Goal: Information Seeking & Learning: Learn about a topic

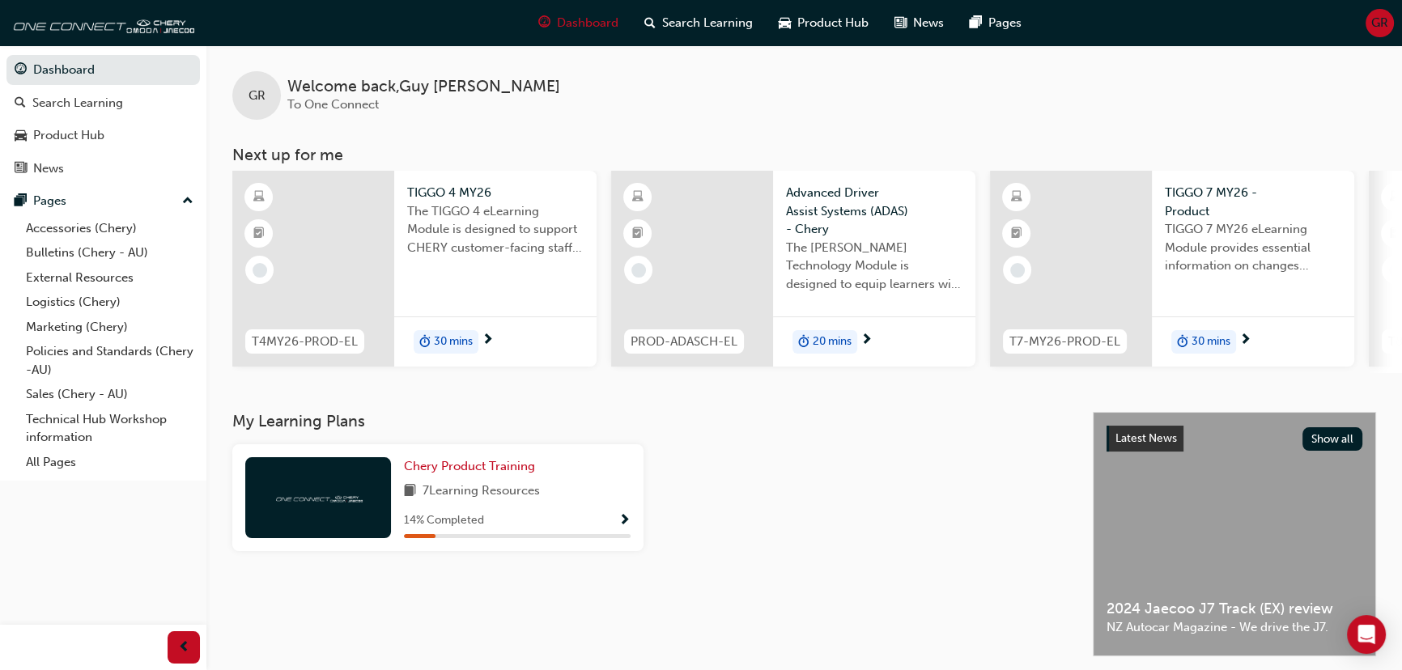
click at [840, 337] on span "20 mins" at bounding box center [831, 342] width 39 height 19
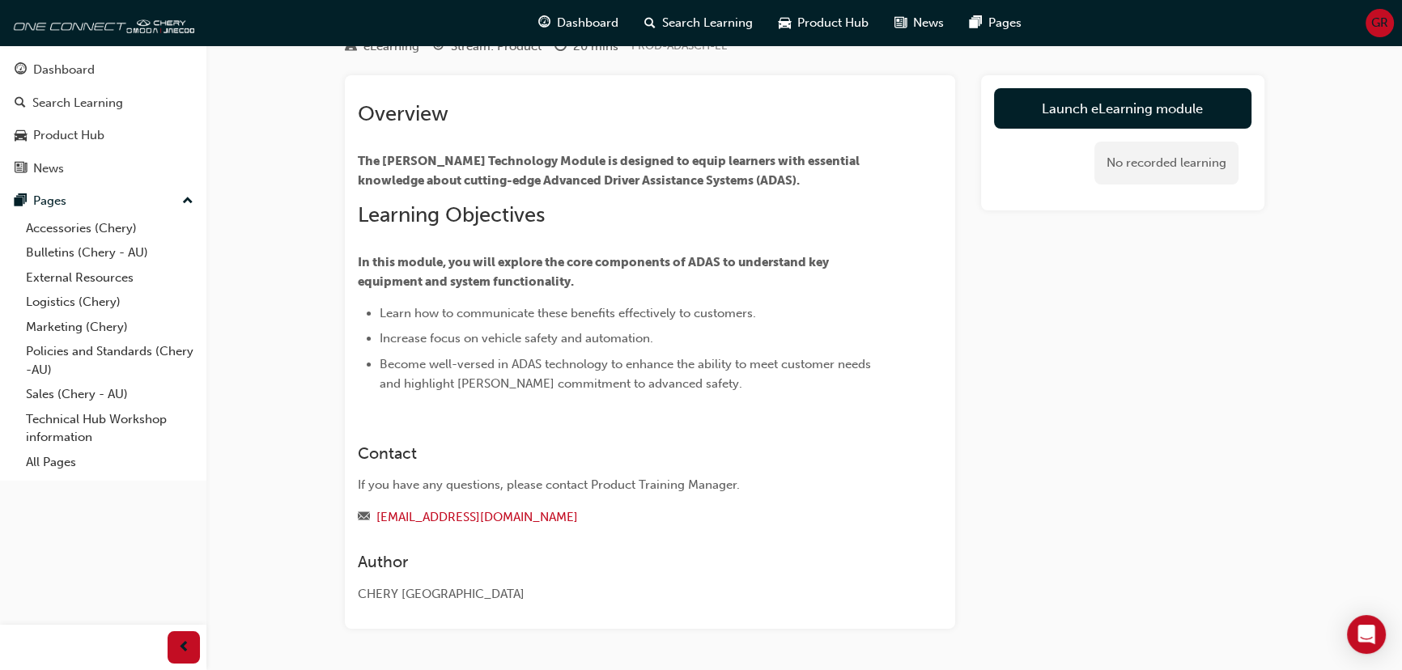
scroll to position [47, 0]
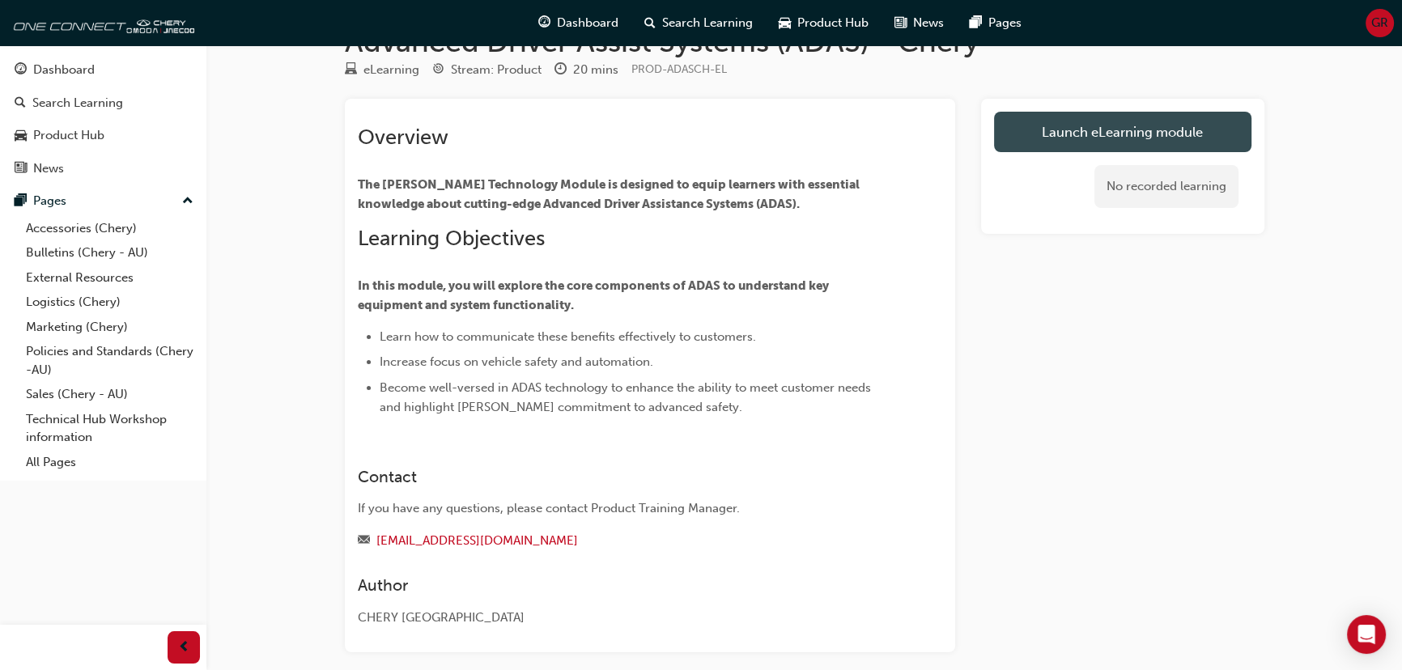
click at [1111, 138] on link "Launch eLearning module" at bounding box center [1122, 132] width 257 height 40
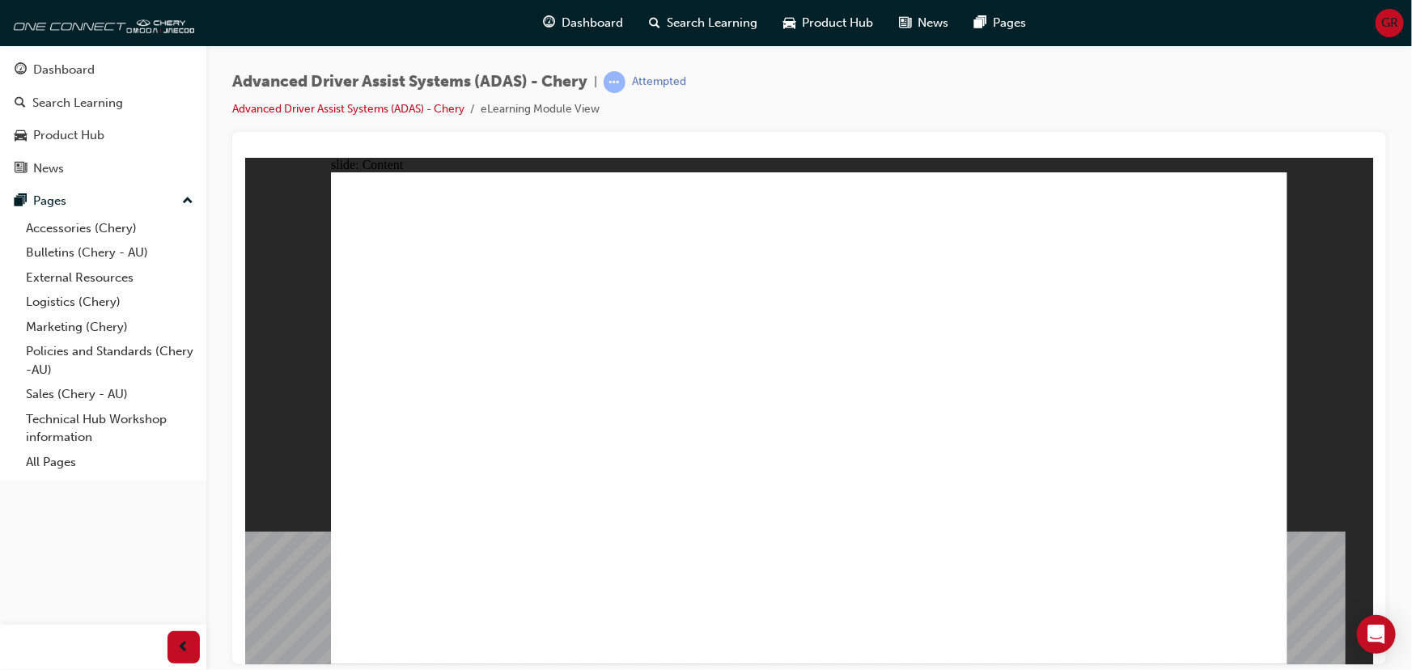
drag, startPoint x: 497, startPoint y: 291, endPoint x: 486, endPoint y: 341, distance: 51.3
drag, startPoint x: 528, startPoint y: 456, endPoint x: 542, endPoint y: 496, distance: 42.2
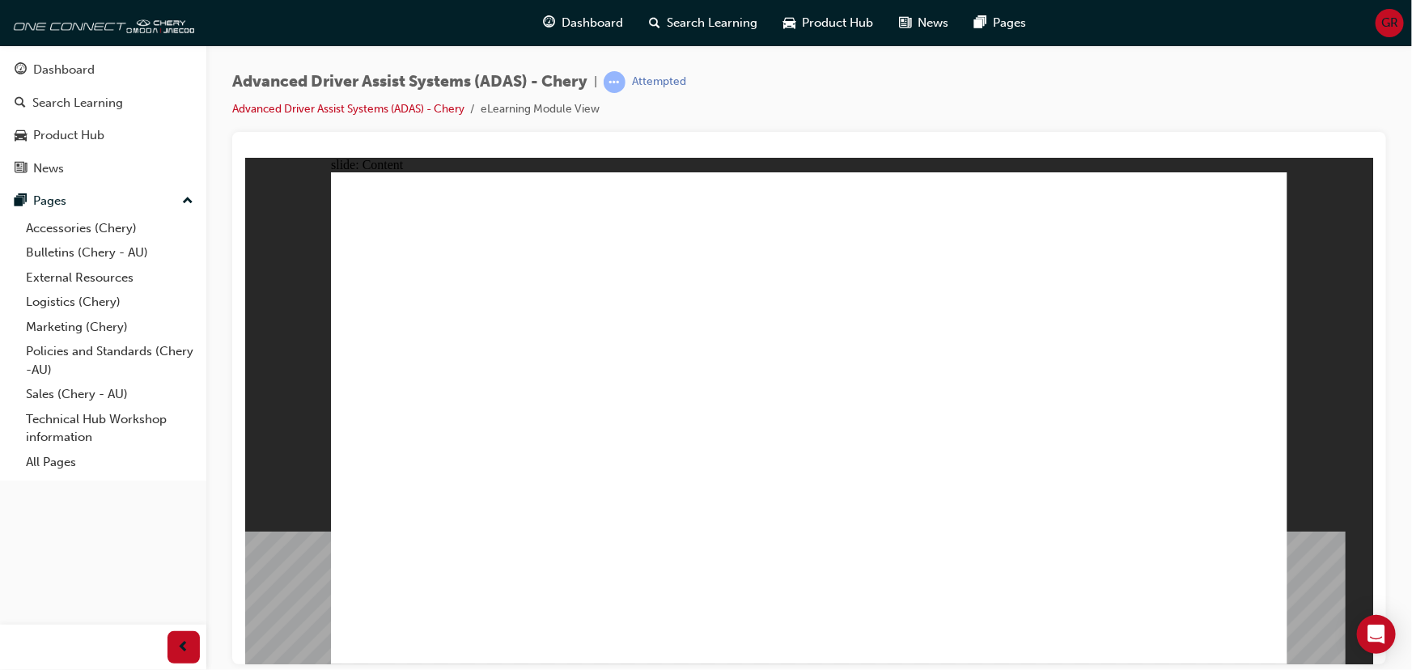
click at [1378, 636] on icon "Open Intercom Messenger" at bounding box center [1376, 634] width 19 height 21
click at [171, 646] on div "button" at bounding box center [184, 647] width 32 height 32
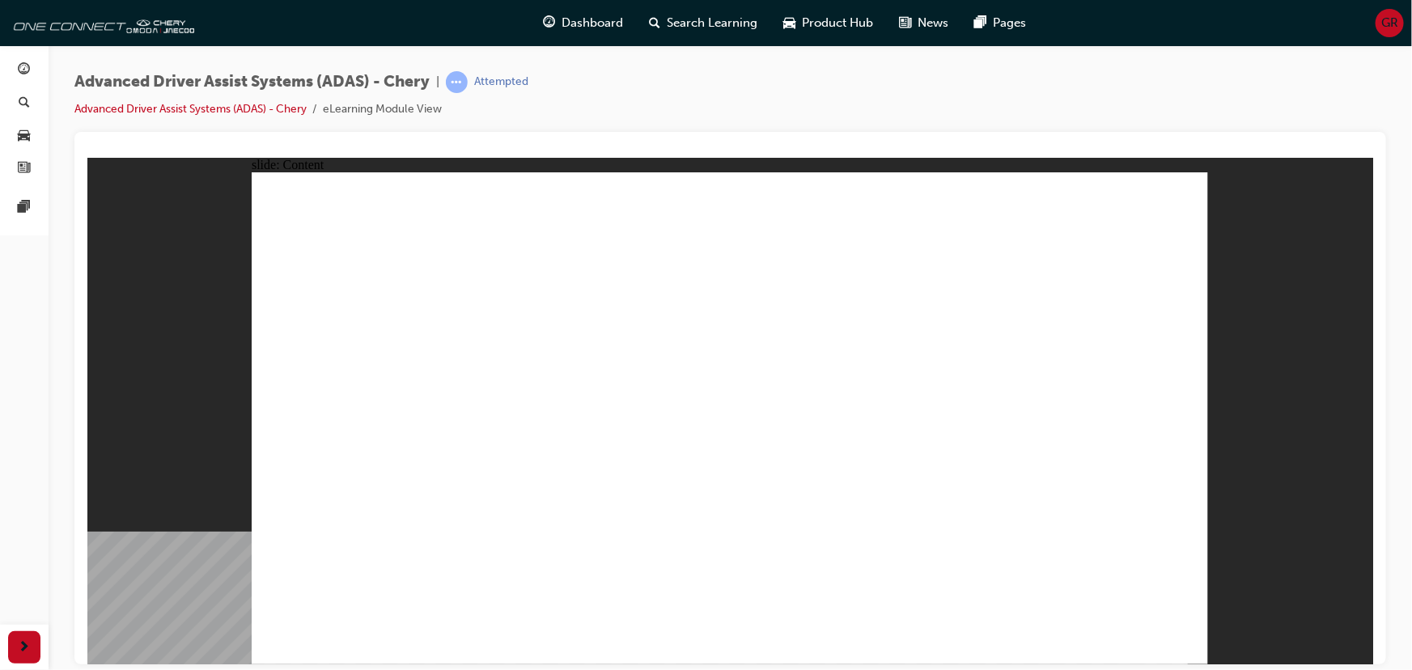
click at [23, 650] on span "next-icon" at bounding box center [25, 648] width 12 height 20
